Goal: Complete application form

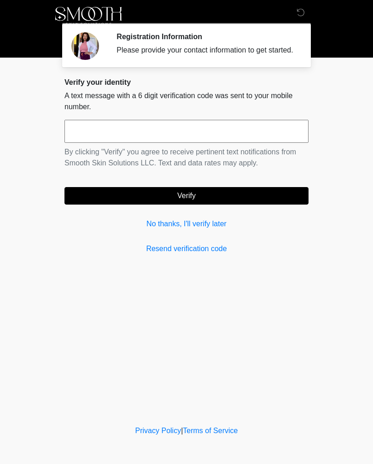
click at [132, 137] on input "text" at bounding box center [186, 131] width 244 height 23
type input "******"
click at [225, 204] on button "Verify" at bounding box center [186, 195] width 244 height 17
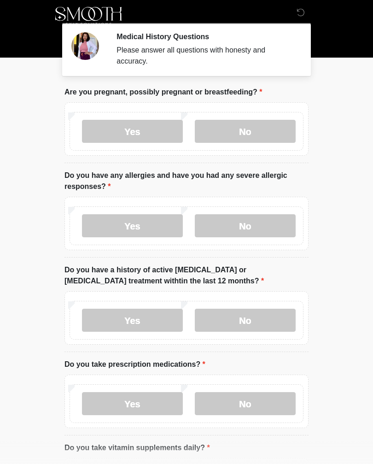
click at [259, 132] on label "No" at bounding box center [245, 131] width 101 height 23
click at [258, 231] on label "No" at bounding box center [245, 225] width 101 height 23
click at [271, 320] on label "No" at bounding box center [245, 320] width 101 height 23
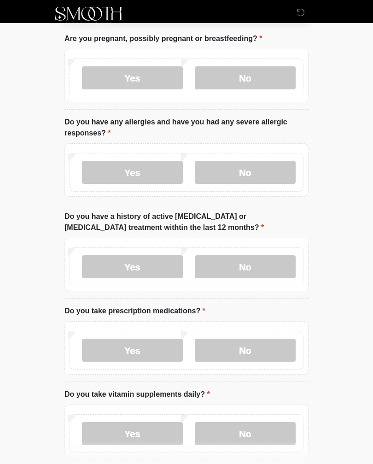
scroll to position [53, 0]
click at [153, 349] on label "Yes" at bounding box center [132, 349] width 101 height 23
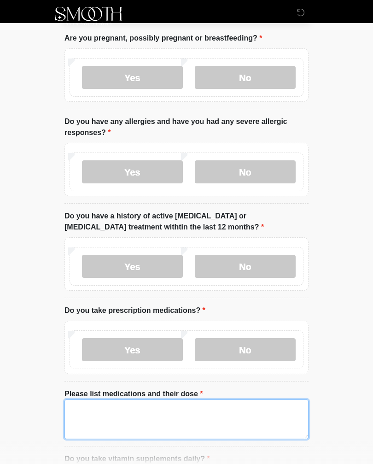
click at [159, 414] on textarea "Please list medications and their dose" at bounding box center [186, 419] width 244 height 40
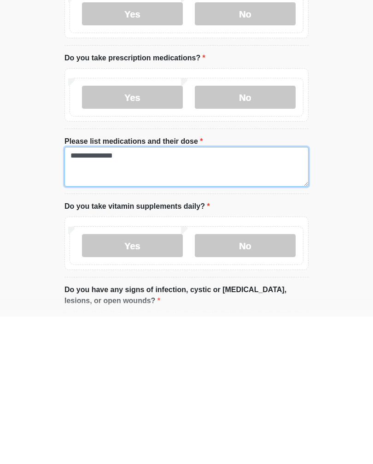
click at [68, 294] on textarea "**********" at bounding box center [186, 314] width 244 height 40
click at [176, 294] on textarea "**********" at bounding box center [186, 314] width 244 height 40
type textarea "**********"
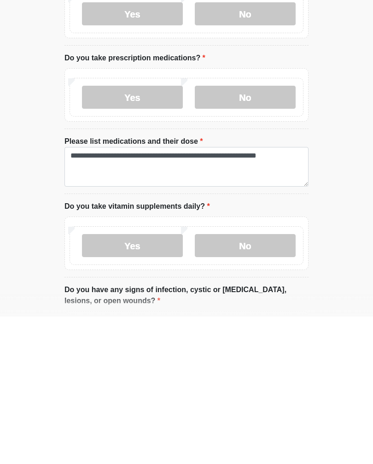
click at [158, 381] on label "Yes" at bounding box center [132, 392] width 101 height 23
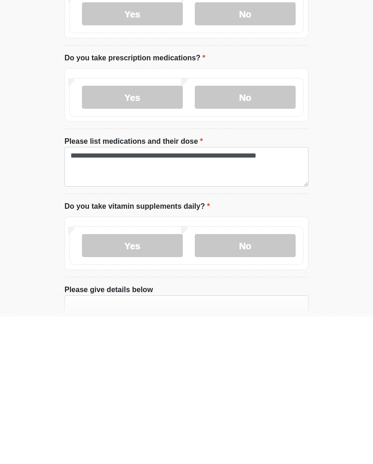
scroll to position [307, 0]
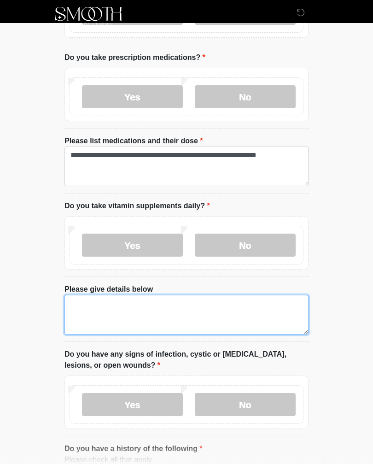
click at [212, 313] on textarea "Please give details below" at bounding box center [186, 315] width 244 height 40
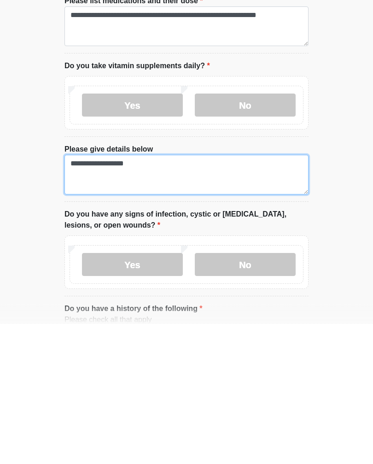
type textarea "**********"
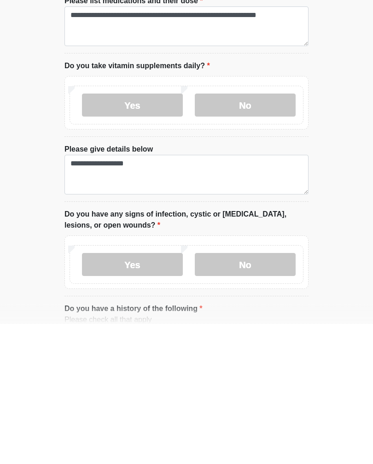
click at [249, 393] on label "No" at bounding box center [245, 404] width 101 height 23
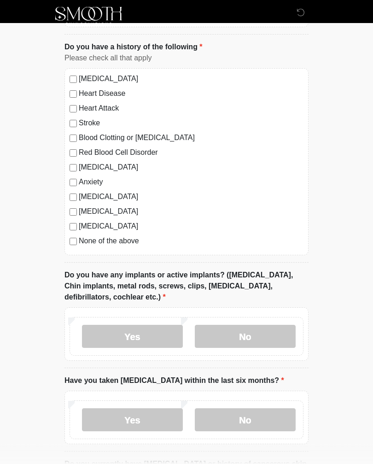
scroll to position [711, 0]
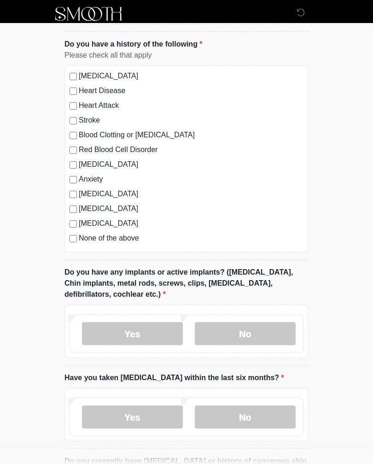
click at [250, 331] on label "No" at bounding box center [245, 333] width 101 height 23
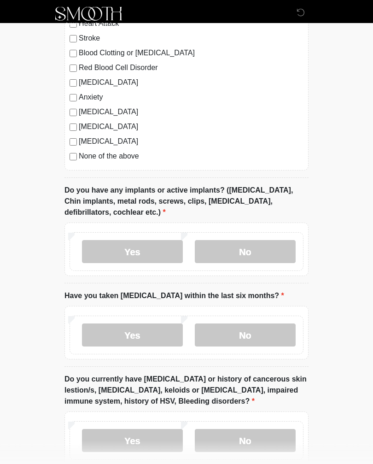
scroll to position [794, 0]
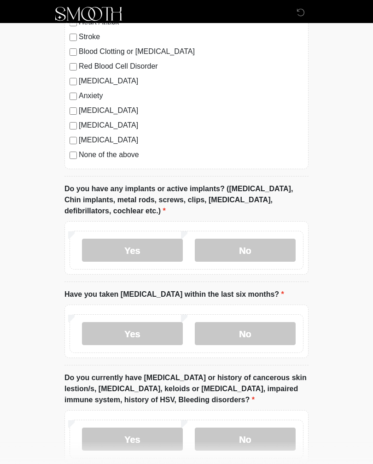
click at [255, 338] on label "No" at bounding box center [245, 333] width 101 height 23
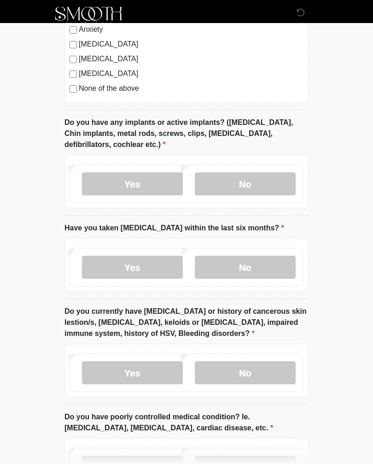
scroll to position [861, 0]
click at [152, 369] on label "Yes" at bounding box center [132, 372] width 101 height 23
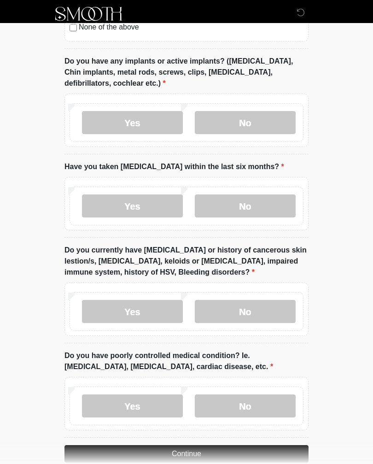
scroll to position [925, 0]
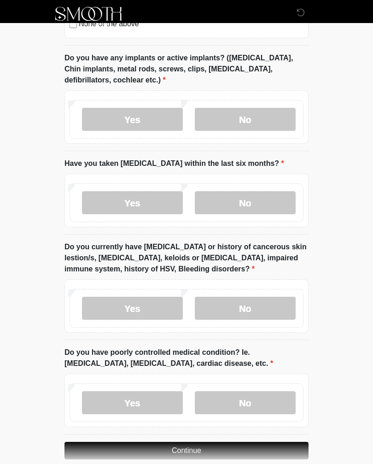
click at [268, 309] on label "No" at bounding box center [245, 308] width 101 height 23
click at [152, 304] on label "Yes" at bounding box center [132, 308] width 101 height 23
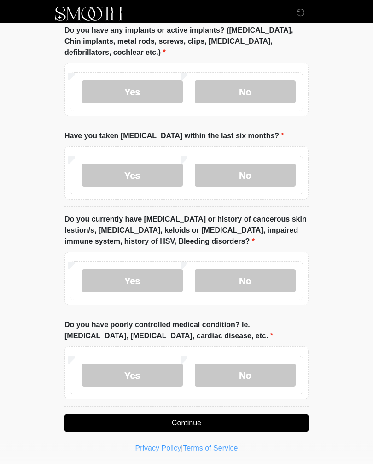
click at [257, 376] on label "No" at bounding box center [245, 375] width 101 height 23
click at [207, 420] on button "Continue" at bounding box center [186, 422] width 244 height 17
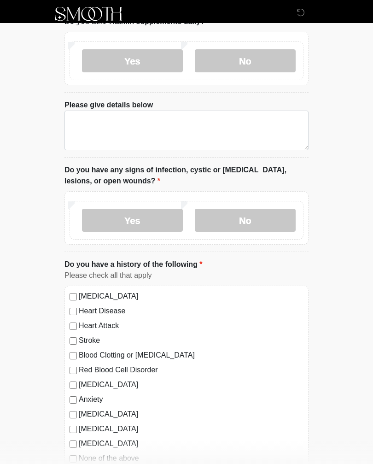
scroll to position [0, 0]
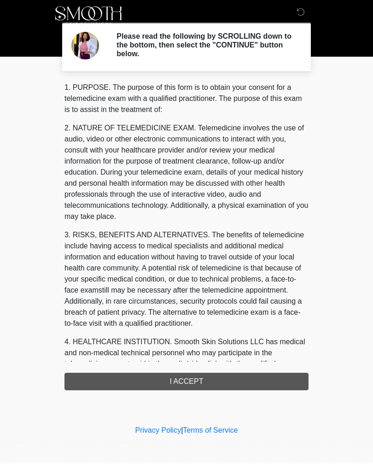
click at [221, 382] on div "1. PURPOSE. The purpose of this form is to obtain your consent for a telemedici…" at bounding box center [186, 236] width 244 height 308
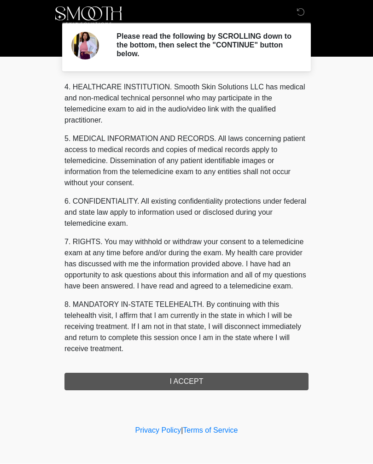
scroll to position [277, 0]
click at [196, 383] on button "I ACCEPT" at bounding box center [186, 381] width 244 height 17
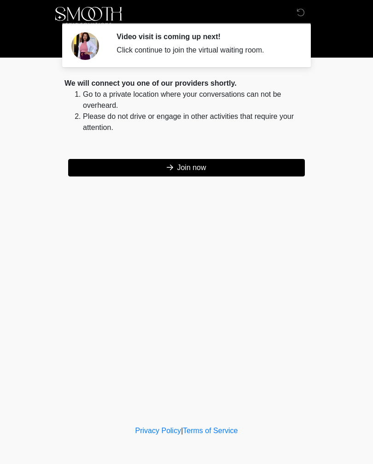
click at [234, 172] on button "Join now" at bounding box center [186, 167] width 237 height 17
